Goal: Transaction & Acquisition: Purchase product/service

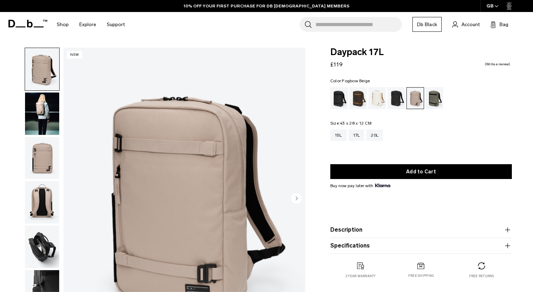
click at [339, 21] on input "Search for Bags, Luggage..." at bounding box center [359, 24] width 86 height 15
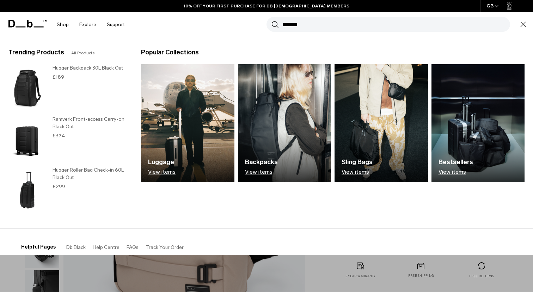
type input "*******"
click at [271, 20] on button "Search" at bounding box center [274, 24] width 7 height 8
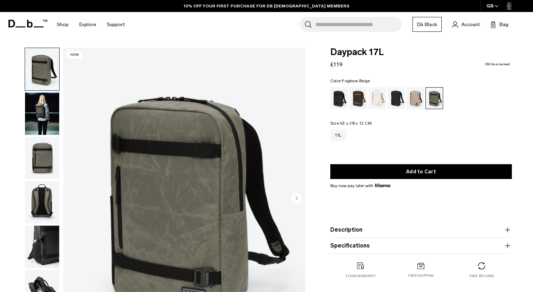
click at [417, 102] on div "Fogbow Beige" at bounding box center [415, 98] width 18 height 22
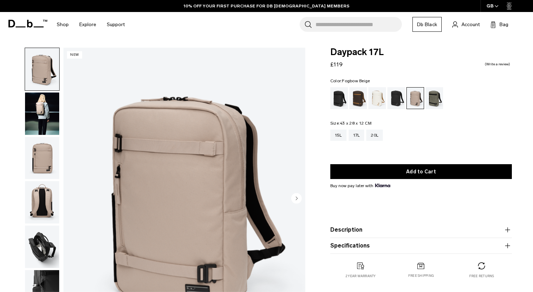
click at [339, 87] on fieldset "Color: Fogbow Beige Out of stock" at bounding box center [421, 94] width 182 height 30
click at [339, 101] on div "Black Out" at bounding box center [339, 98] width 18 height 22
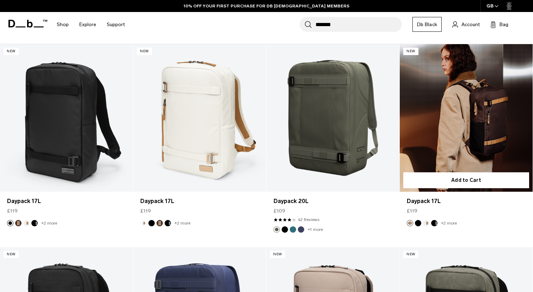
click at [418, 225] on button "Black Out" at bounding box center [418, 223] width 6 height 6
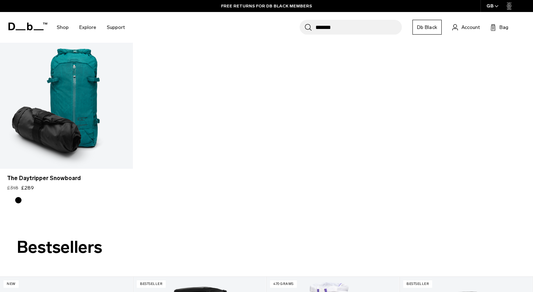
scroll to position [1346, 0]
